Goal: Information Seeking & Learning: Find specific fact

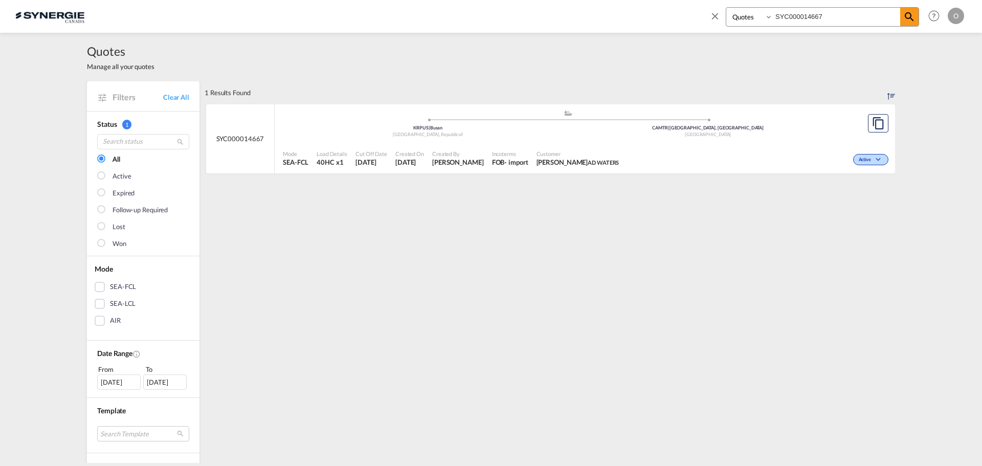
select select "Quotes"
drag, startPoint x: 837, startPoint y: 18, endPoint x: 626, endPoint y: 17, distance: 210.6
click at [627, 26] on div "Bookings Quotes Enquiries SYC000014667 Help Resources Product Release O My Prof…" at bounding box center [490, 16] width 951 height 32
paste input "SYC000014808"
type input "SYC000014808"
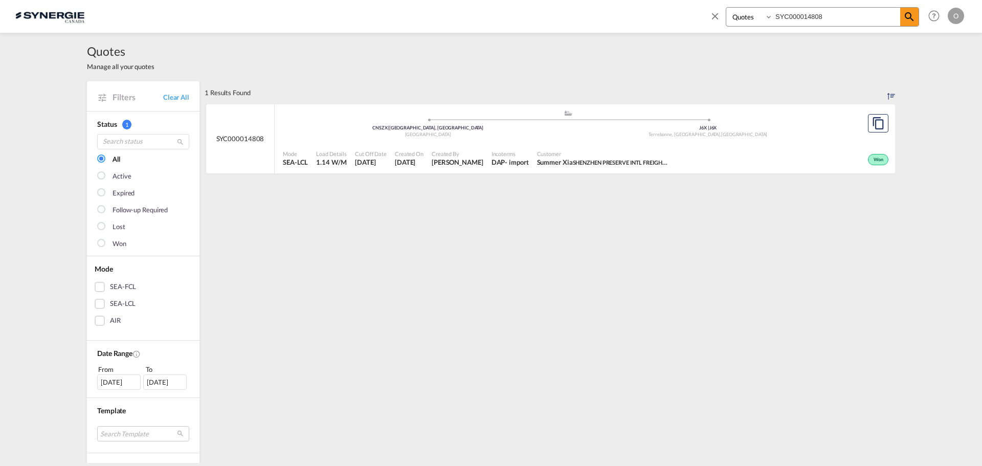
click at [381, 162] on span "[DATE]" at bounding box center [371, 161] width 32 height 9
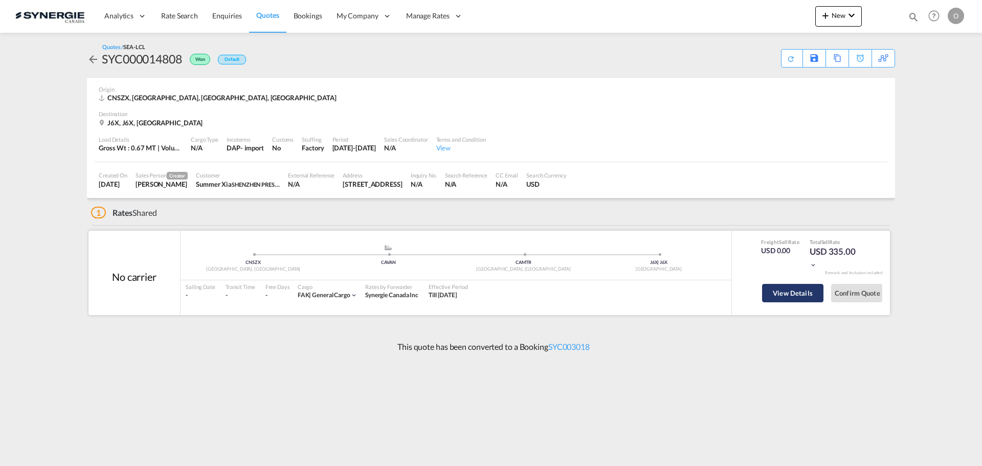
click at [782, 292] on button "View Details" at bounding box center [792, 293] width 61 height 18
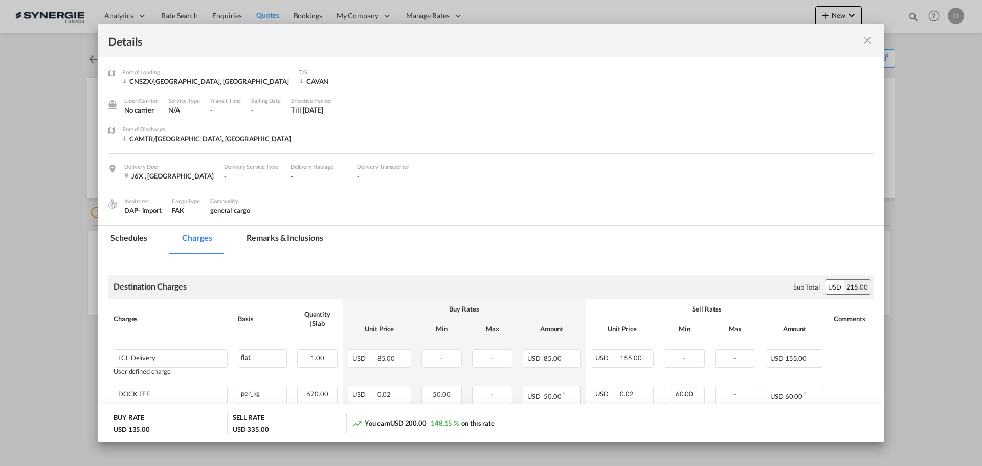
click at [279, 241] on md-tab-item "Remarks & Inclusions" at bounding box center [284, 239] width 101 height 28
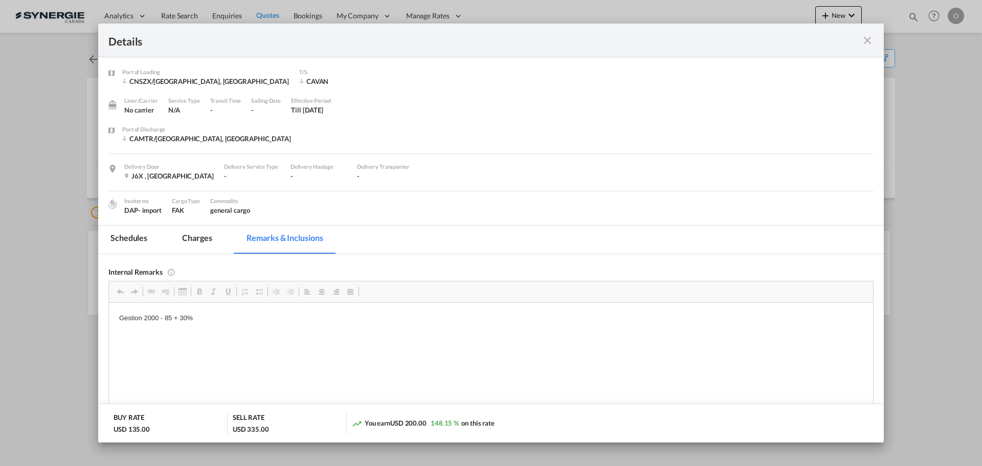
drag, startPoint x: 199, startPoint y: 316, endPoint x: 134, endPoint y: 320, distance: 65.5
drag, startPoint x: 119, startPoint y: 317, endPoint x: 195, endPoint y: 318, distance: 76.2
click at [195, 318] on p "Gestion 2000 - 85 + 30%" at bounding box center [490, 317] width 743 height 11
click at [207, 327] on span "Copy" at bounding box center [206, 326] width 32 height 15
copy p "Gestion 2000 - 85 + 30%"
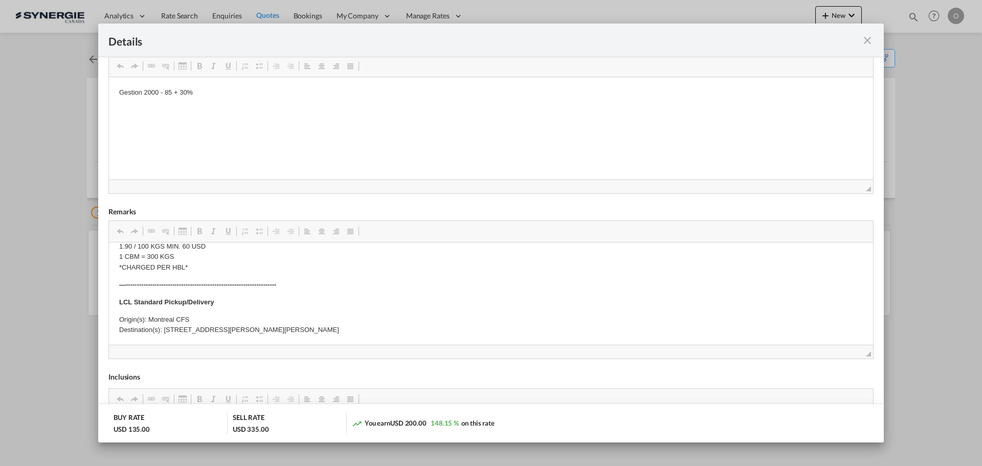
scroll to position [120, 0]
drag, startPoint x: 319, startPoint y: 322, endPoint x: 165, endPoint y: 322, distance: 153.9
click at [165, 322] on p "Origin(s): Montreal CFS Destination(s): 2273 Rue Antonio Héroux, Terrebonne, QC…" at bounding box center [490, 317] width 743 height 21
click at [187, 331] on span "Copy" at bounding box center [195, 328] width 32 height 15
copy p "2273 Rue Antonio Héroux, Terrebonne, QC J6X 4R3"
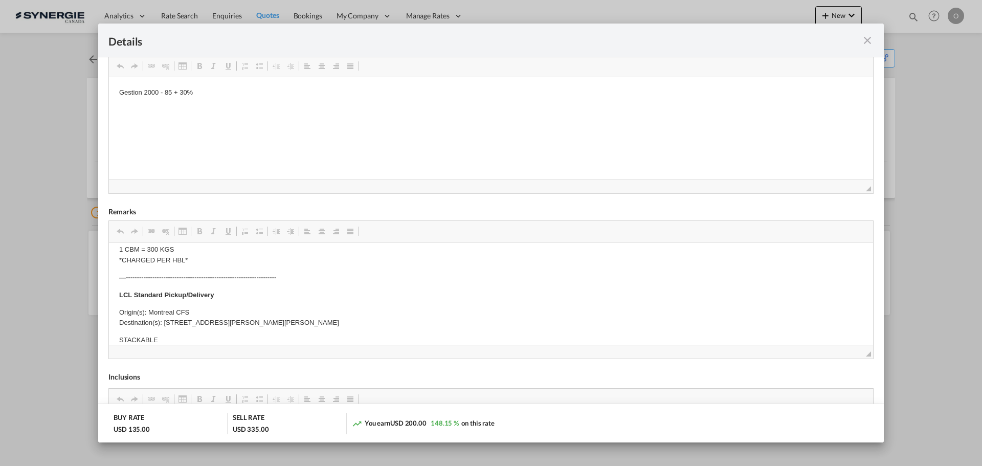
click at [866, 42] on md-icon "icon-close fg-AAA8AD m-0 cursor" at bounding box center [867, 40] width 12 height 12
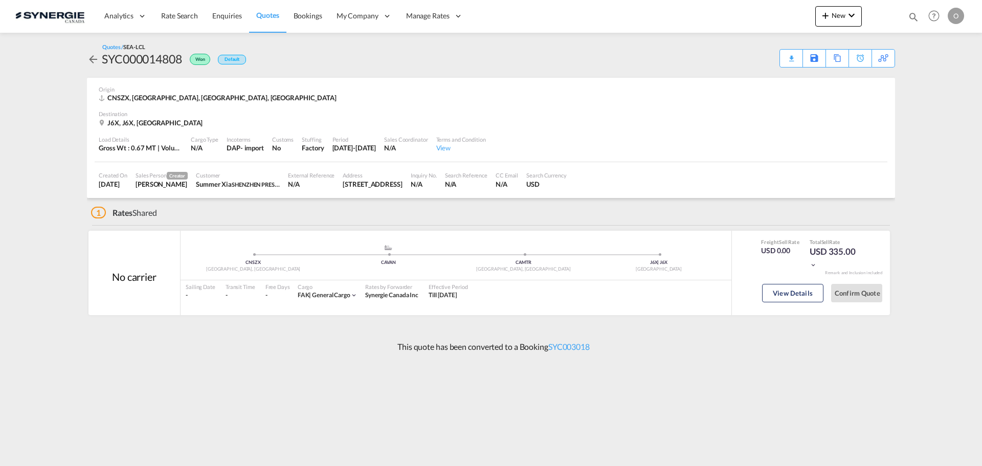
scroll to position [0, 0]
click at [912, 16] on md-icon "icon-magnify" at bounding box center [912, 16] width 11 height 11
click at [754, 17] on select "Bookings Quotes Enquiries" at bounding box center [750, 17] width 49 height 18
select select "Quotes"
click at [726, 8] on select "Bookings Quotes Enquiries" at bounding box center [750, 17] width 49 height 18
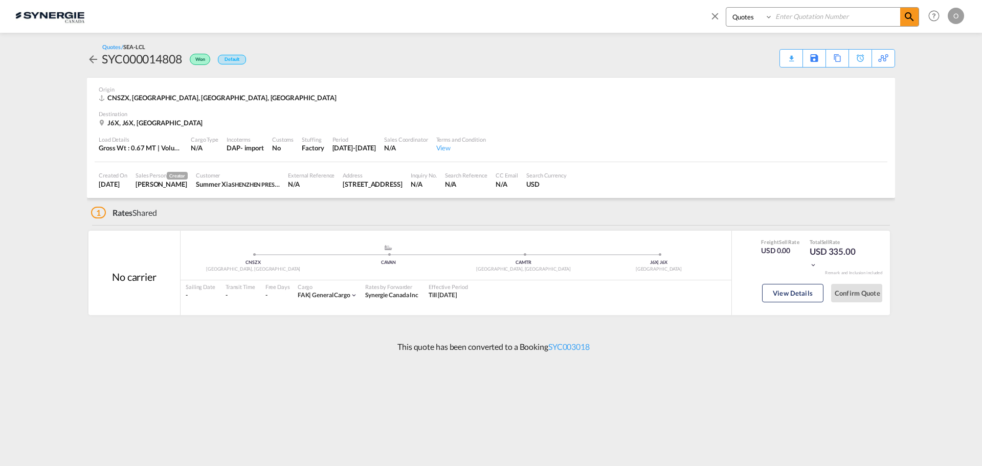
click at [796, 19] on input at bounding box center [836, 17] width 127 height 18
paste input "SYC000014667"
type input "SYC000014667"
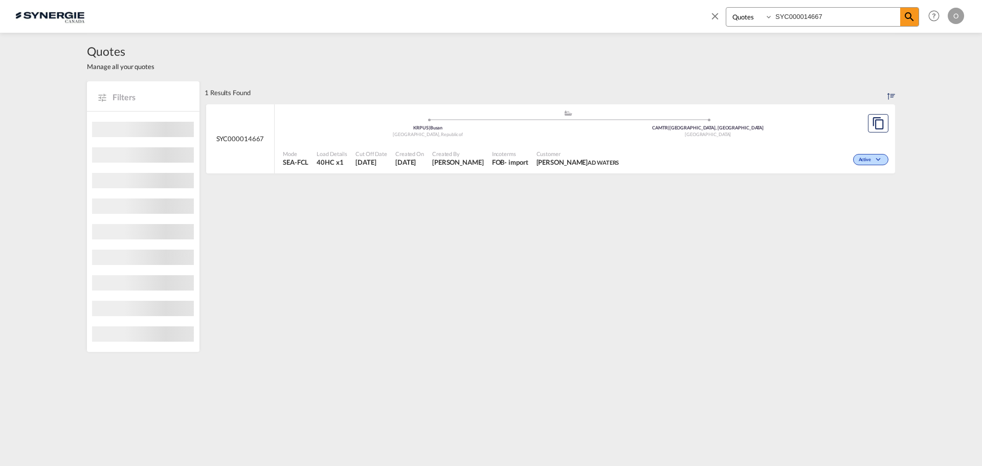
click at [359, 165] on span "[DATE]" at bounding box center [371, 161] width 32 height 9
